Goal: Information Seeking & Learning: Compare options

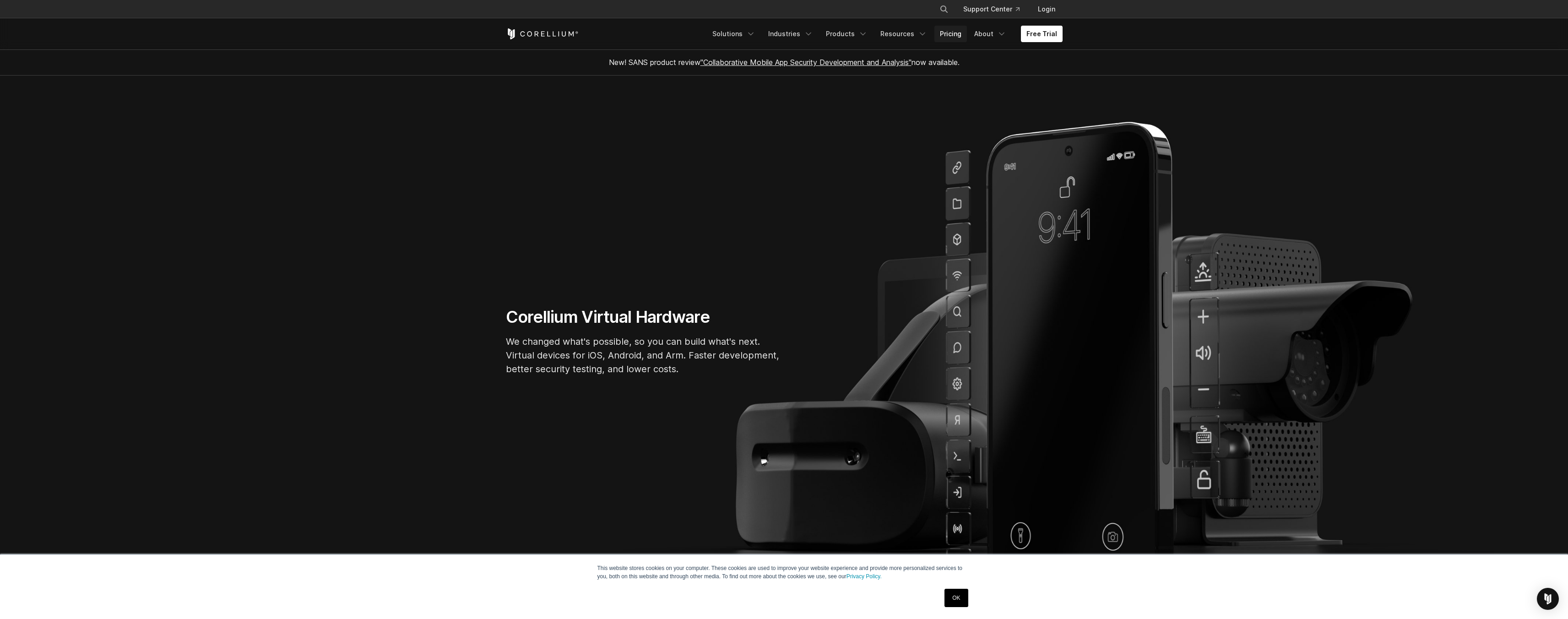
click at [945, 39] on link "Pricing" at bounding box center [950, 33] width 32 height 16
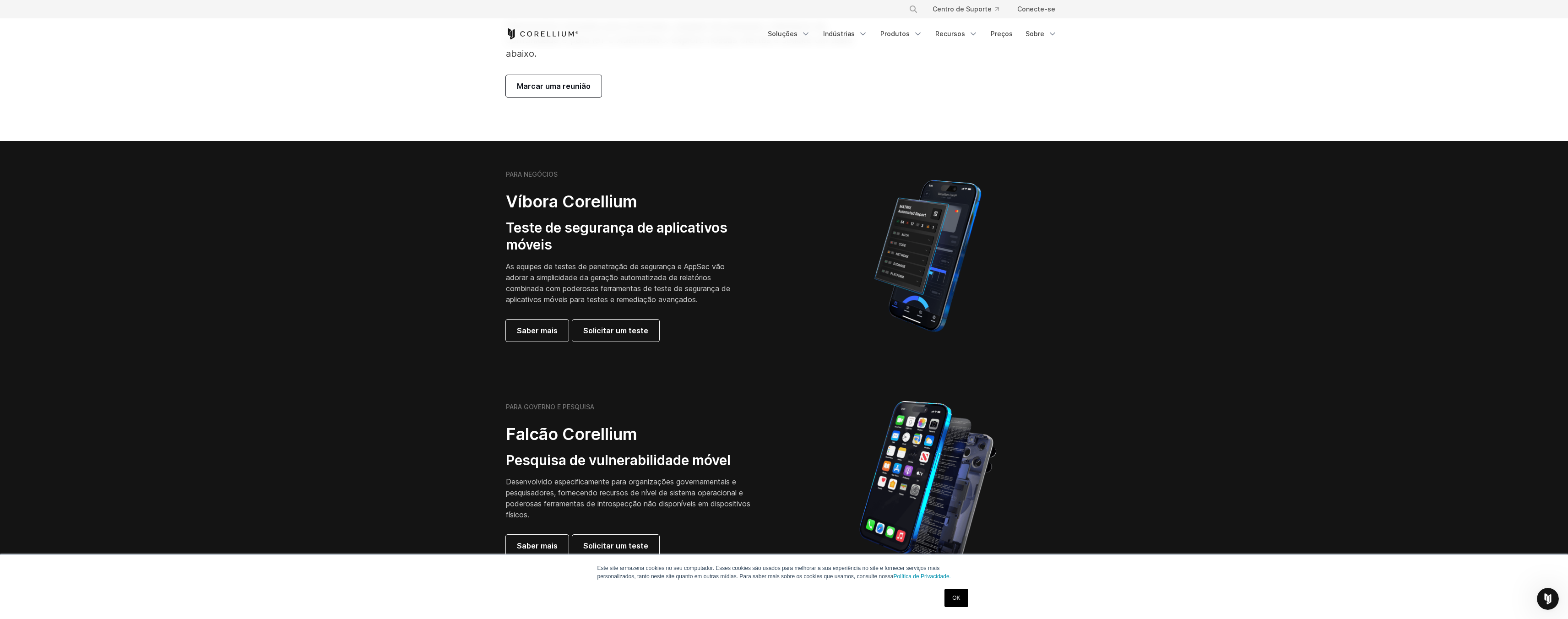
scroll to position [106, 0]
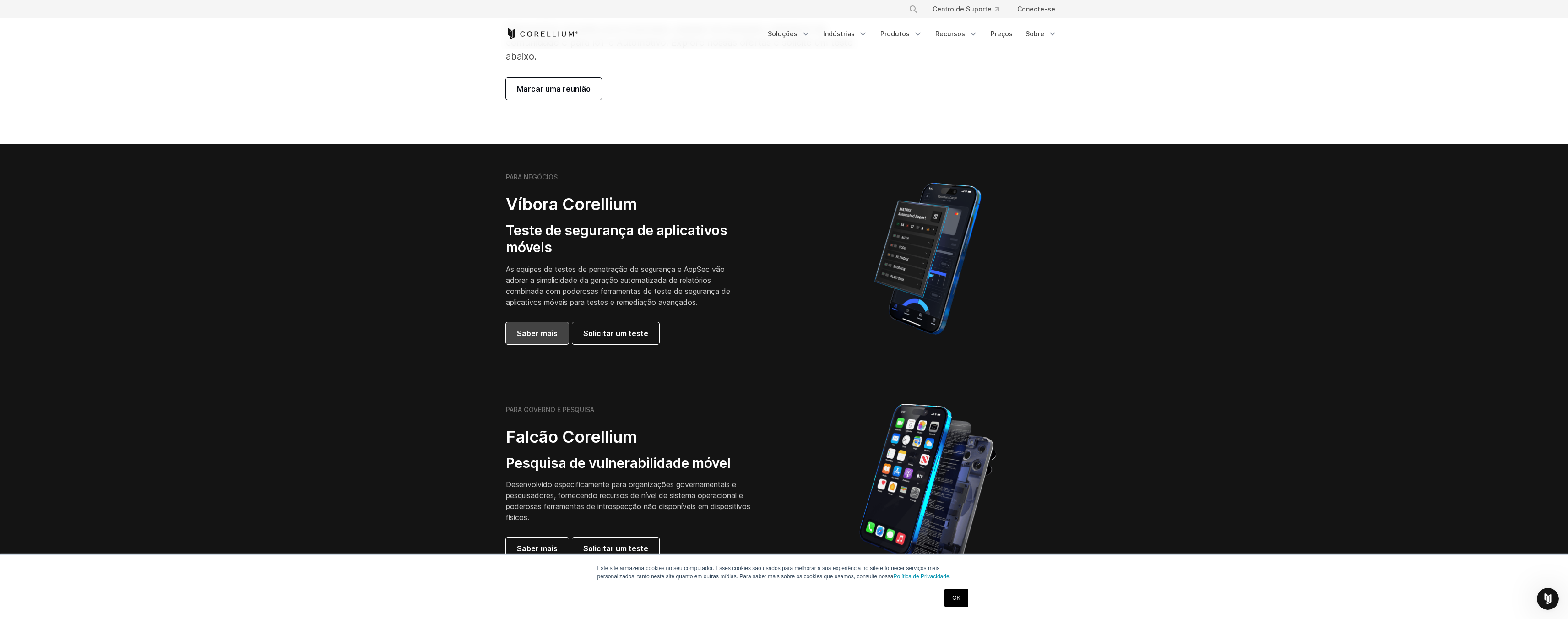
click at [548, 332] on font "Saber mais" at bounding box center [537, 333] width 41 height 9
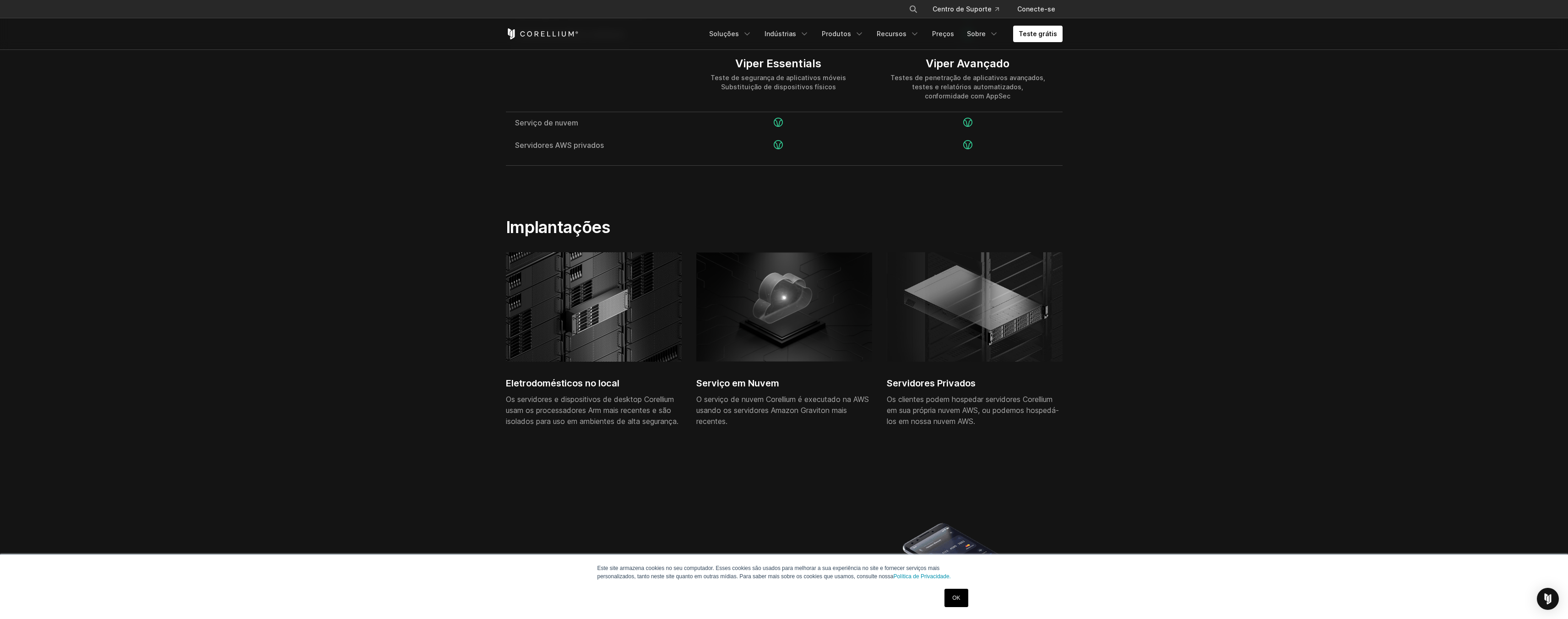
scroll to position [1960, 0]
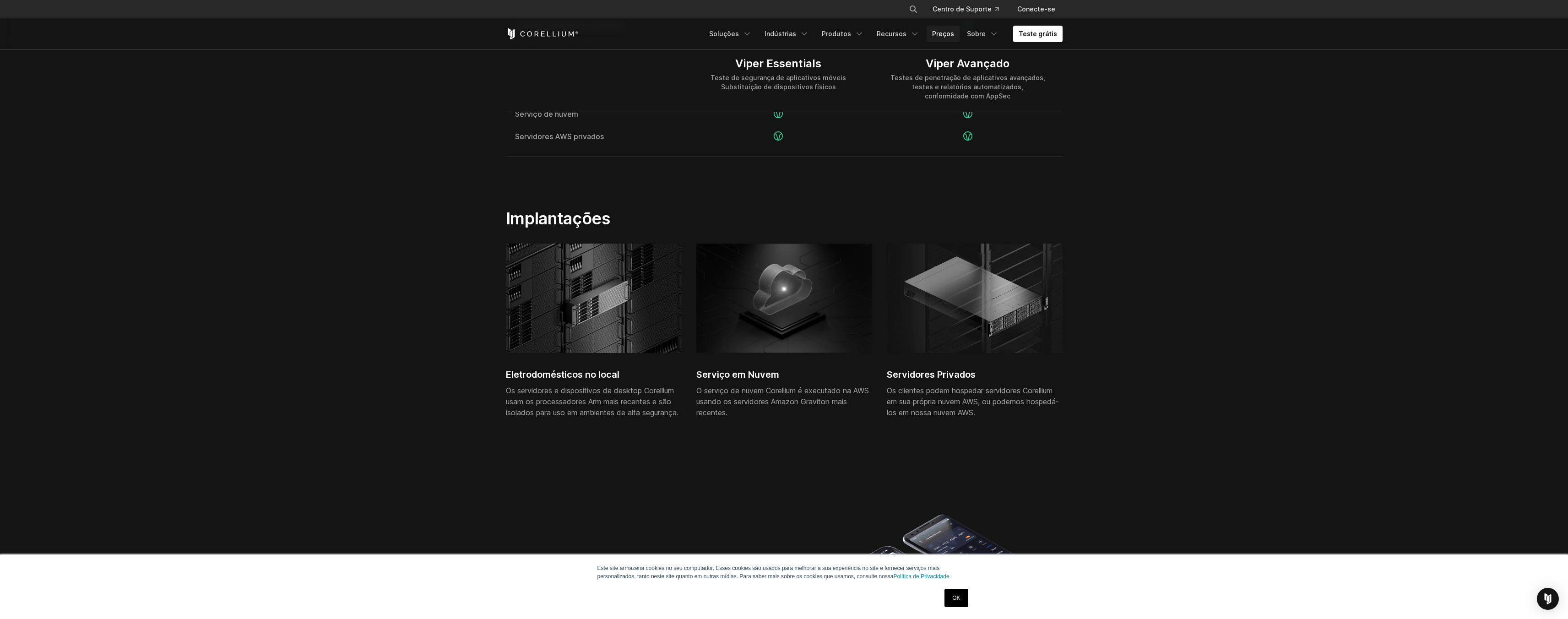
click at [954, 32] on font "Preços" at bounding box center [943, 33] width 22 height 8
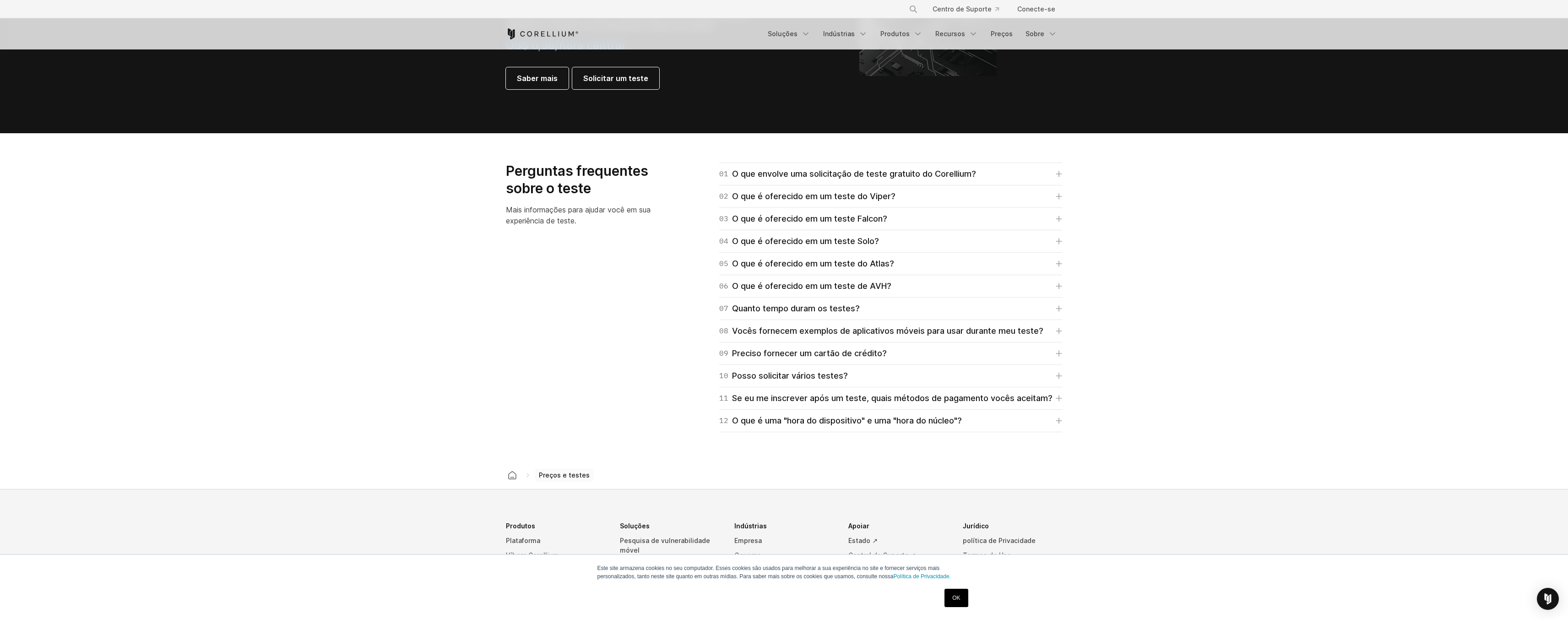
scroll to position [1287, 0]
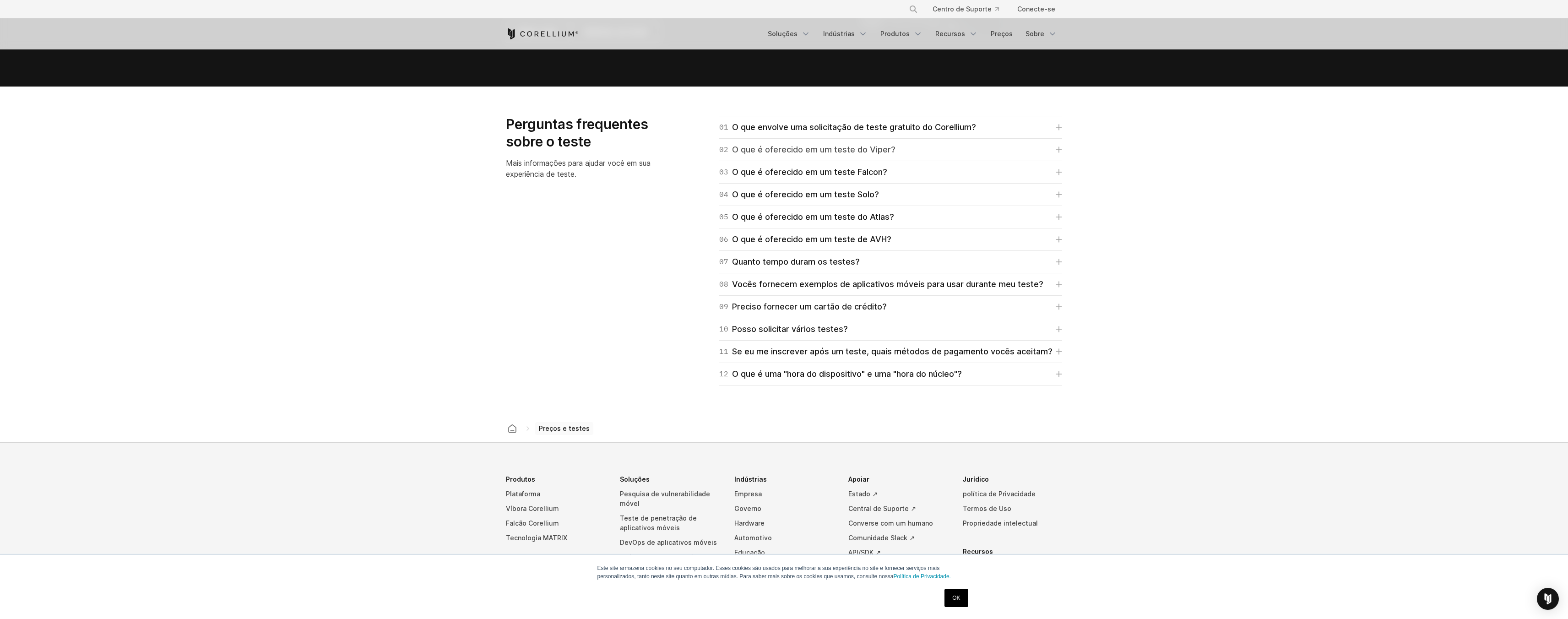
click at [881, 154] on font "O que é oferecido em um teste do Viper?" at bounding box center [814, 150] width 164 height 10
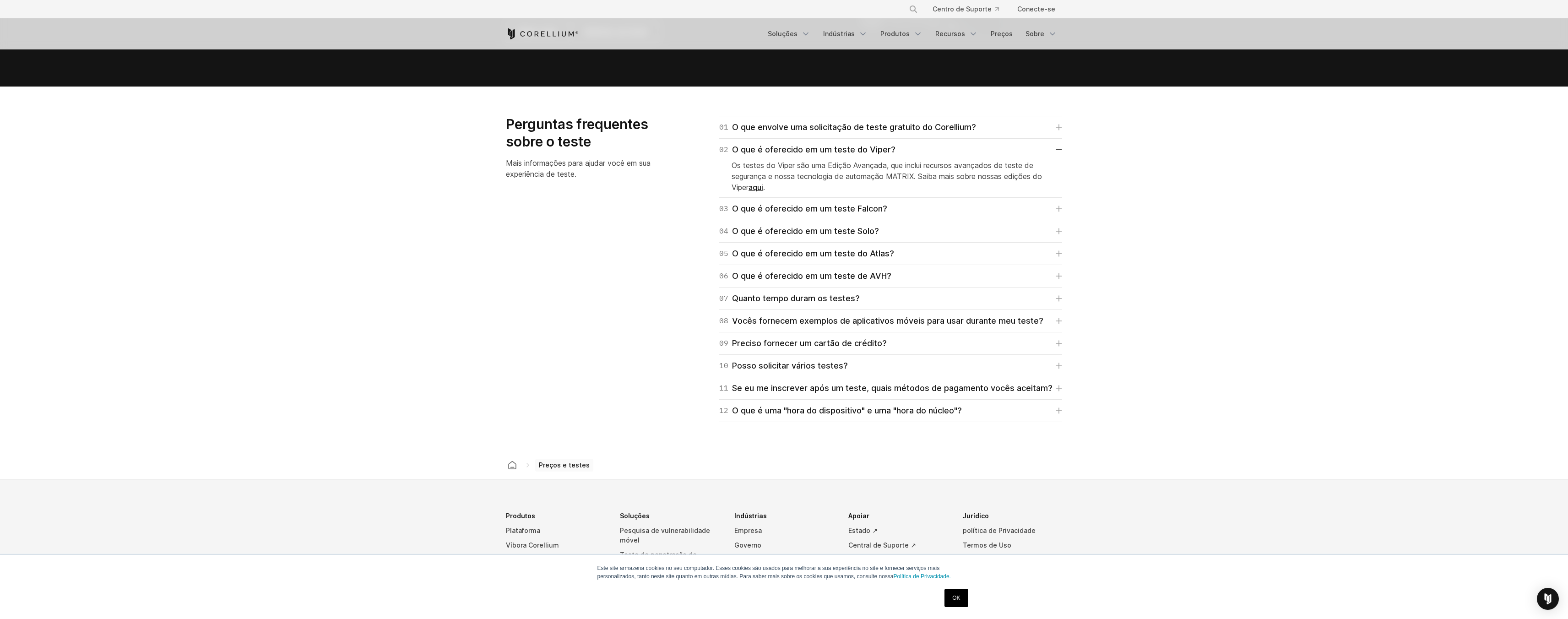
click at [906, 137] on div "01 O que envolve uma solicitação de teste gratuito do Corellium? Para Falcon, V…" at bounding box center [891, 127] width 343 height 23
click at [905, 131] on font "O que envolve uma solicitação de teste gratuito do Corellium?" at bounding box center [854, 127] width 244 height 10
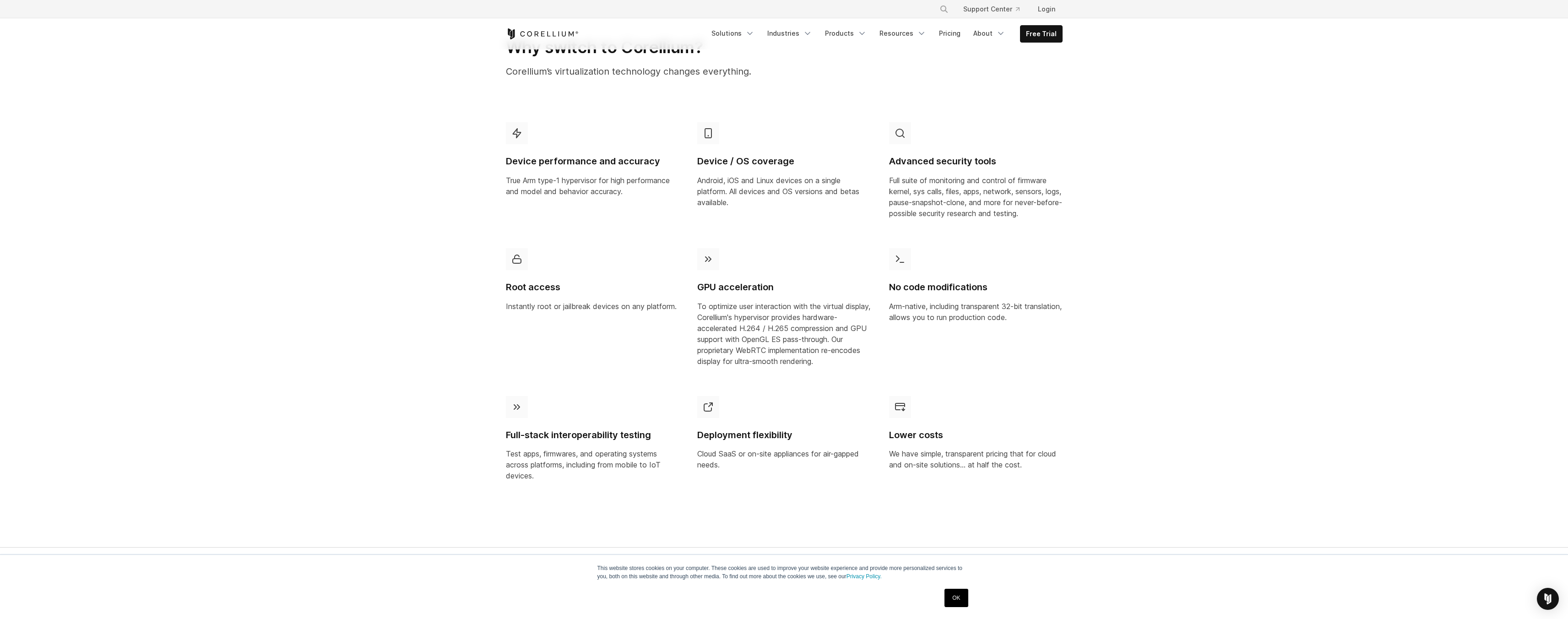
scroll to position [458, 0]
